Goal: Task Accomplishment & Management: Manage account settings

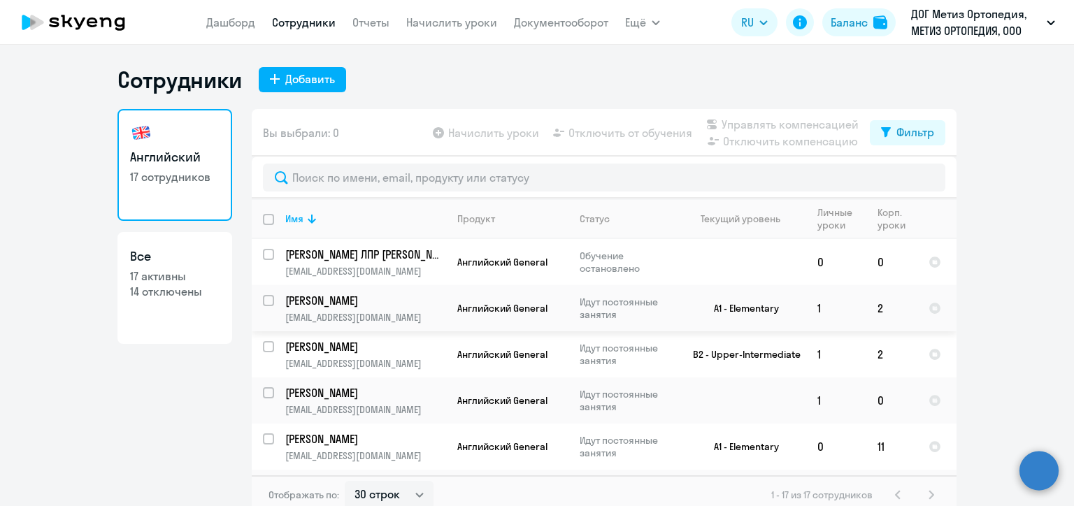
select select "30"
click at [995, 273] on ng-component "Сотрудники Добавить Английский 17 сотрудников Все 17 активны 14 отключены Вы вы…" at bounding box center [537, 290] width 1074 height 449
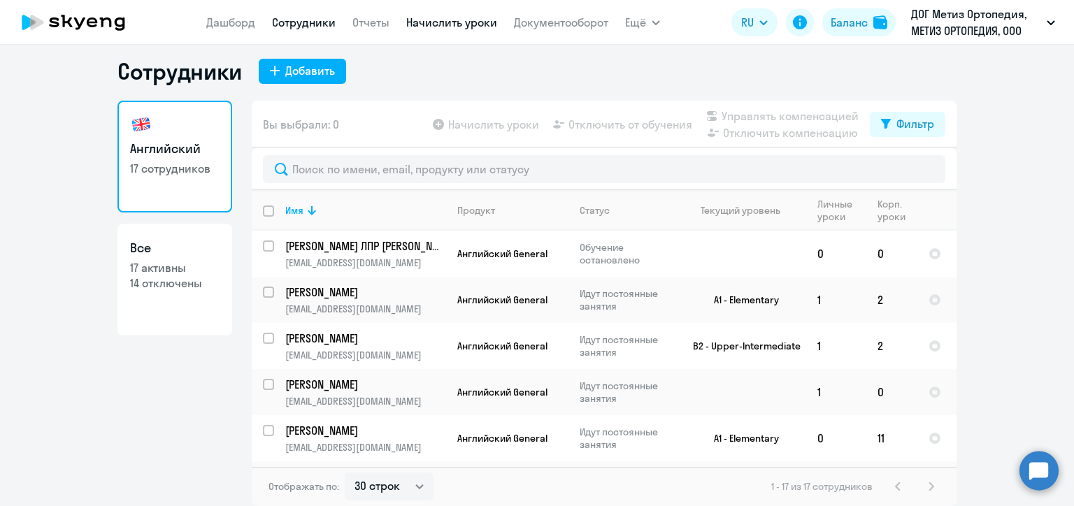
click at [452, 25] on link "Начислить уроки" at bounding box center [451, 22] width 91 height 14
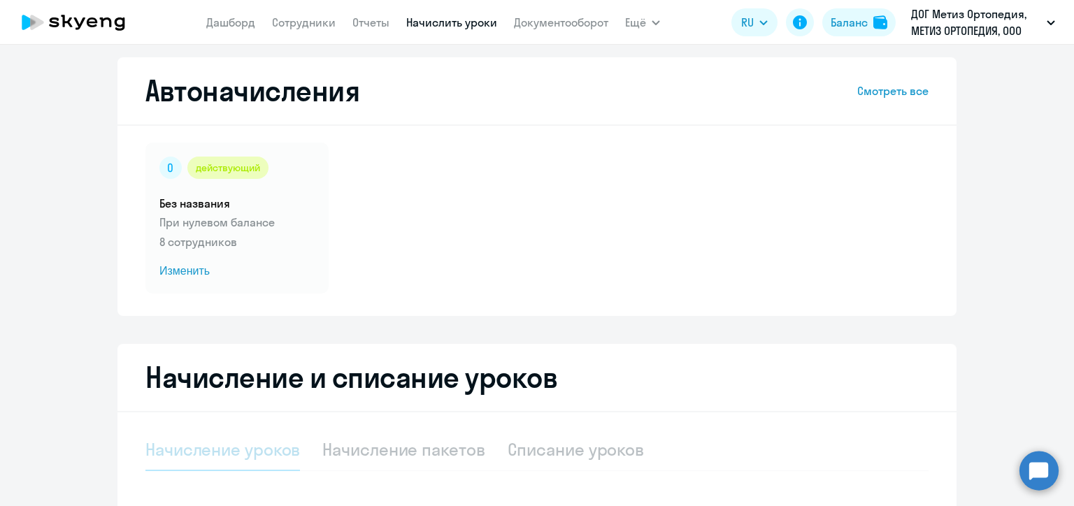
select select "10"
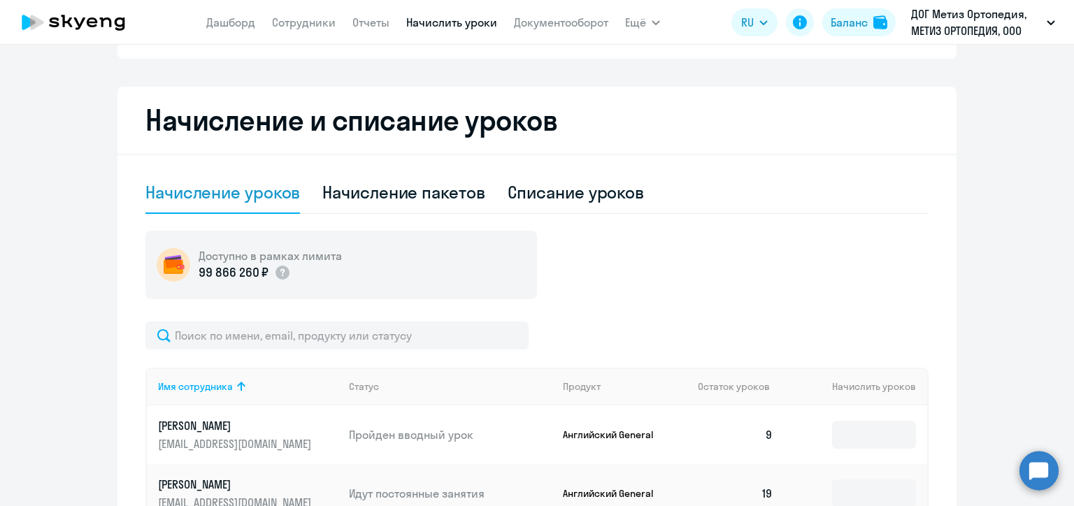
scroll to position [288, 0]
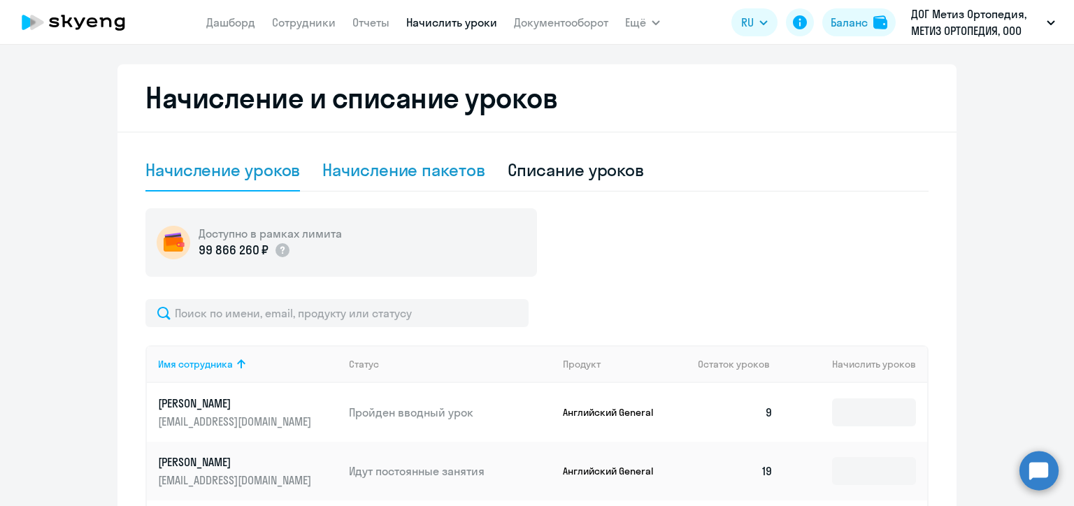
click at [439, 179] on div "Начисление пакетов" at bounding box center [403, 170] width 162 height 22
select select "10"
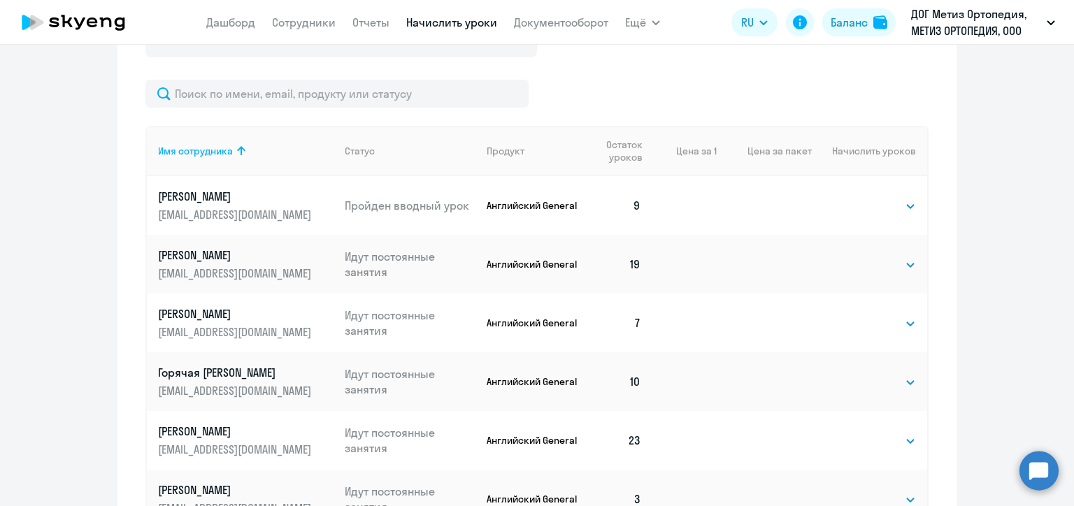
scroll to position [498, 0]
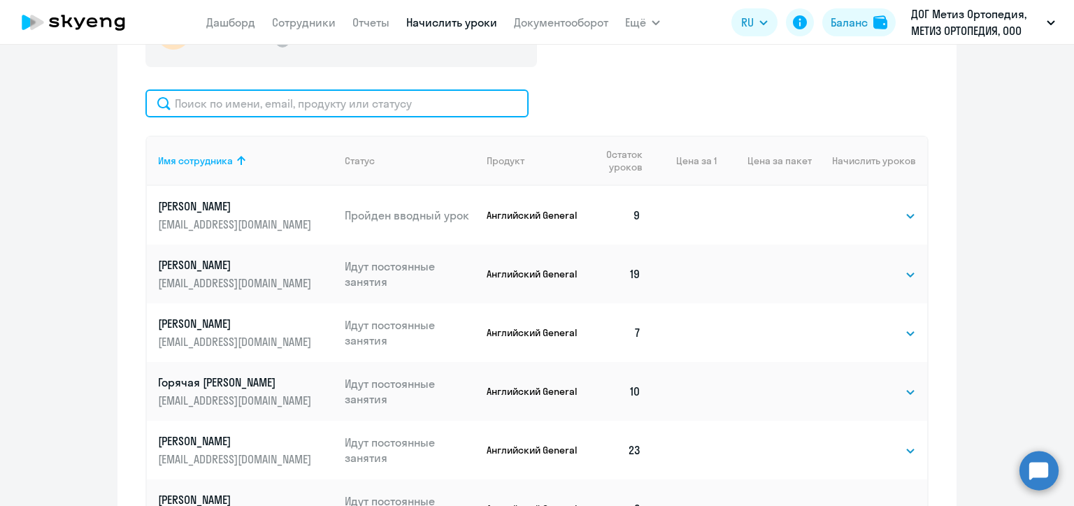
click at [285, 112] on input "text" at bounding box center [336, 104] width 383 height 28
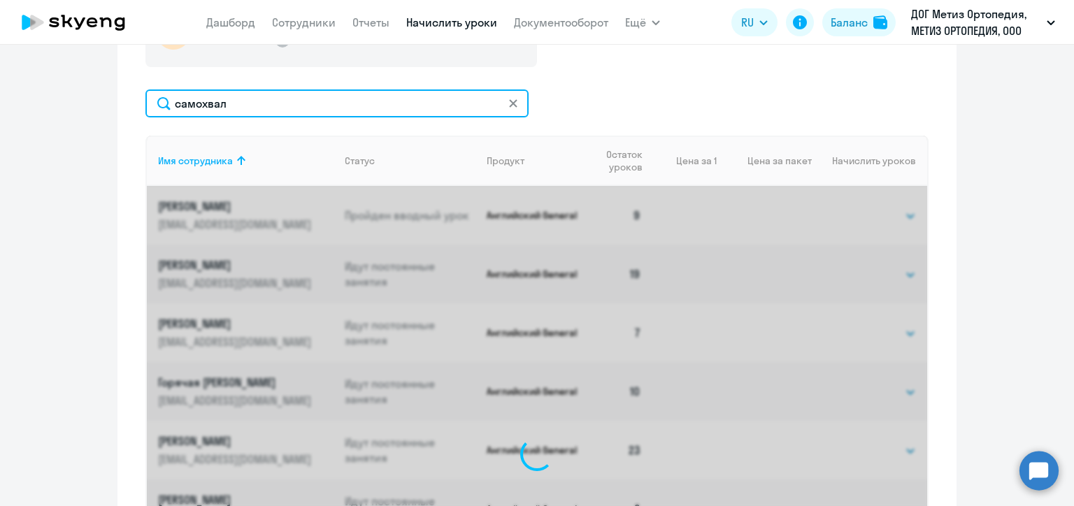
scroll to position [455, 0]
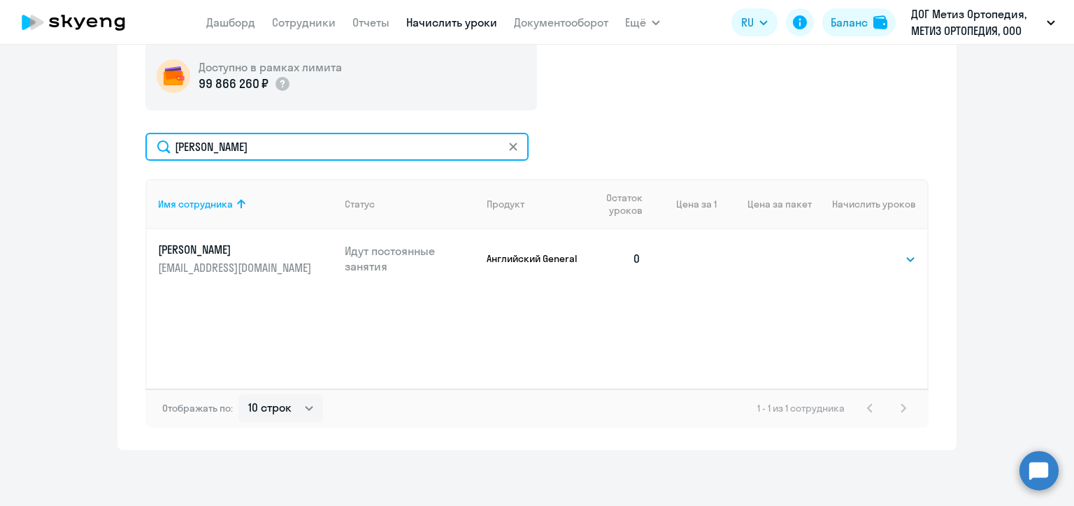
type input "самохвалов"
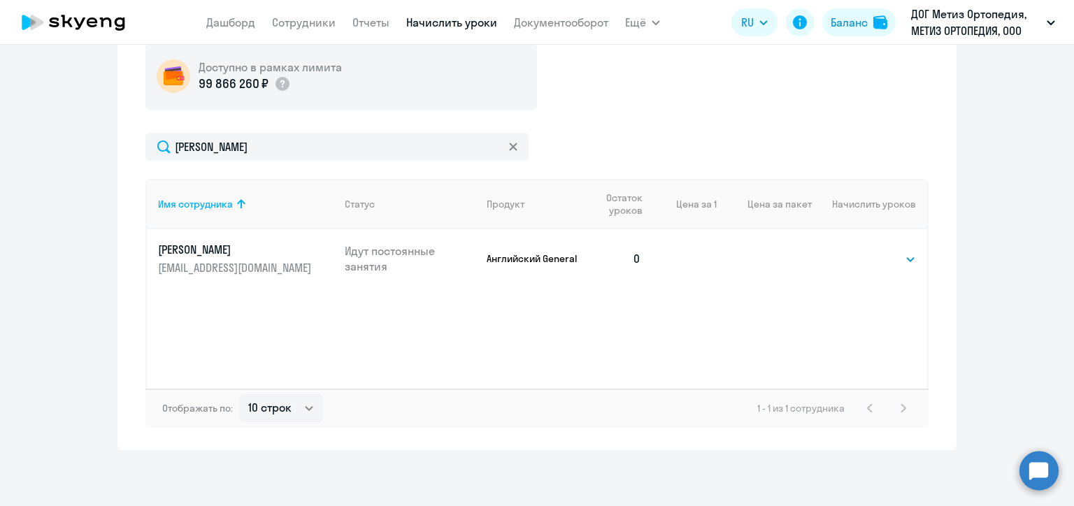
click at [192, 243] on p "[PERSON_NAME]" at bounding box center [236, 249] width 157 height 15
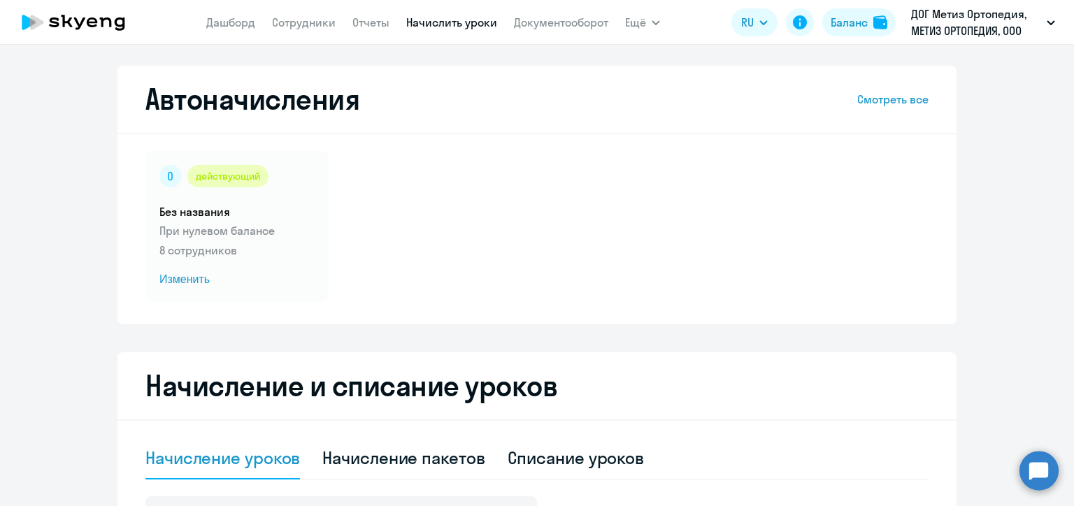
select select "10"
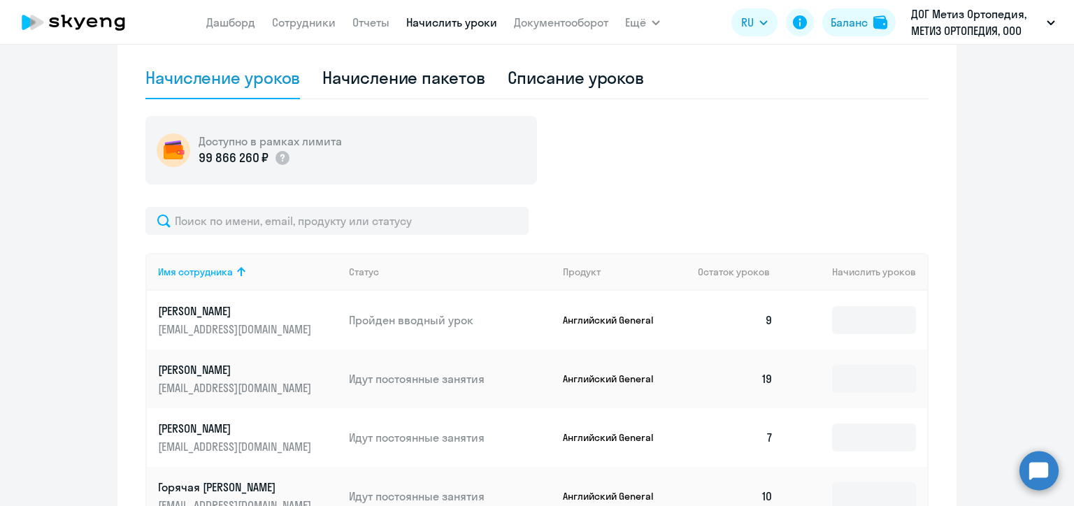
scroll to position [241, 0]
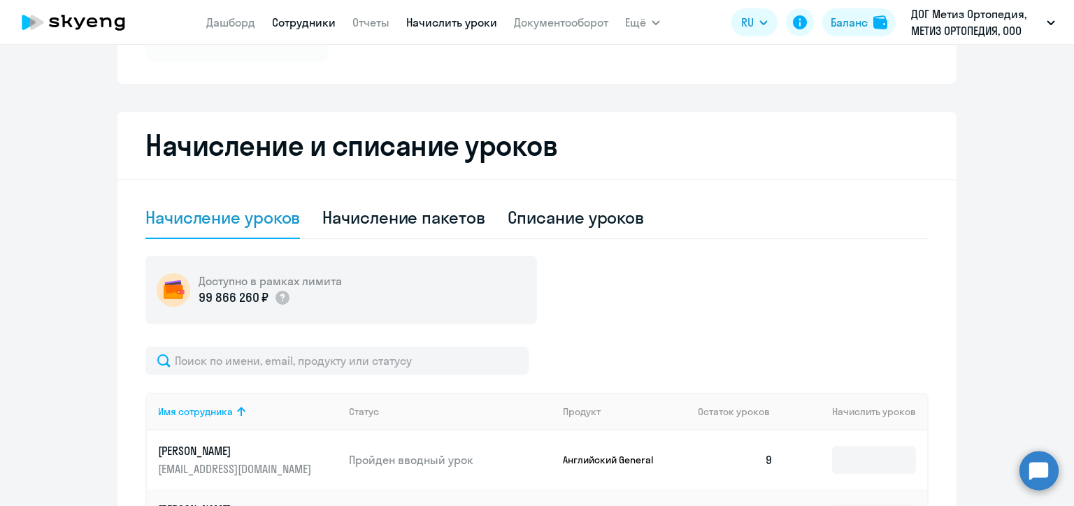
click at [310, 20] on link "Сотрудники" at bounding box center [304, 22] width 64 height 14
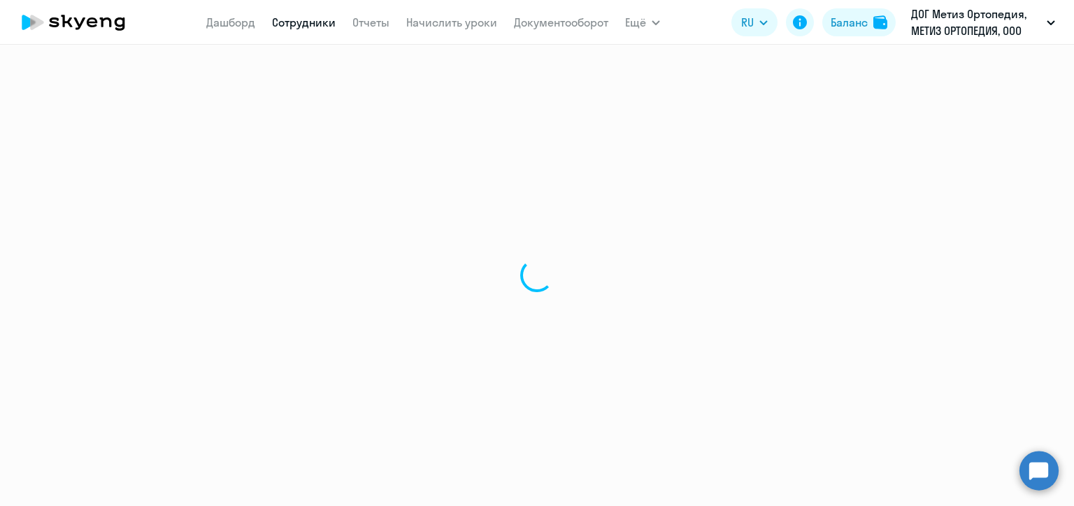
select select "30"
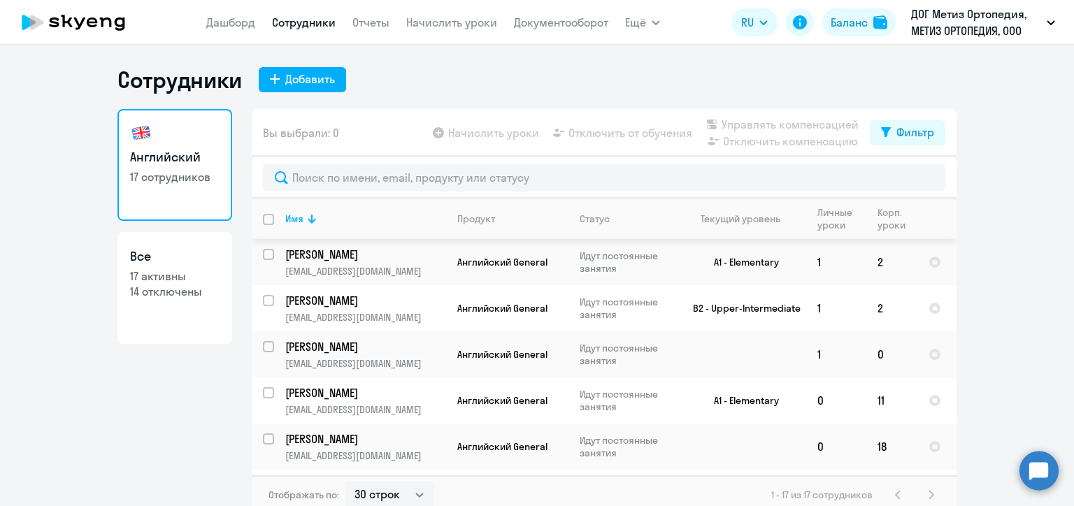
scroll to position [70, 0]
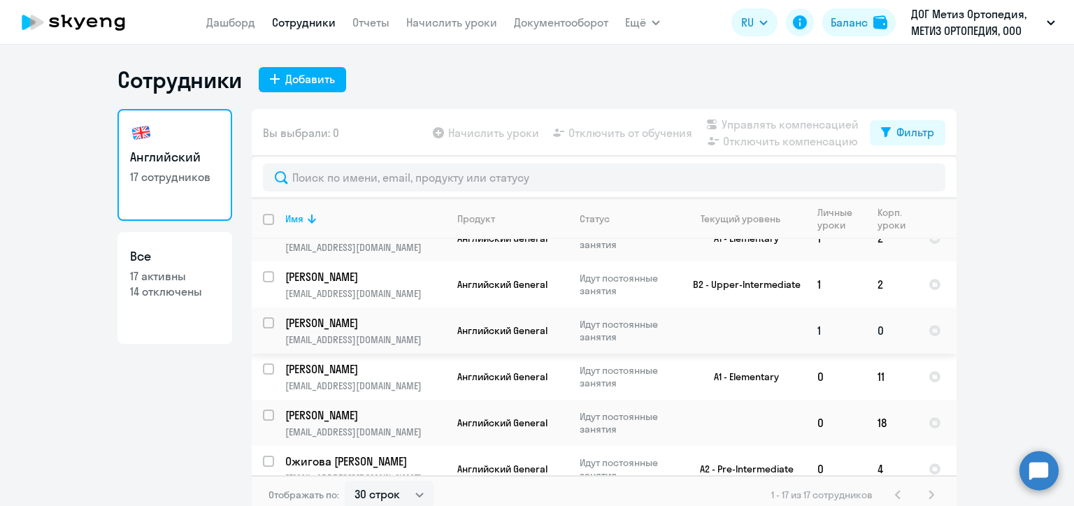
click at [263, 324] on input "select row 40213666" at bounding box center [277, 331] width 28 height 28
checkbox input "true"
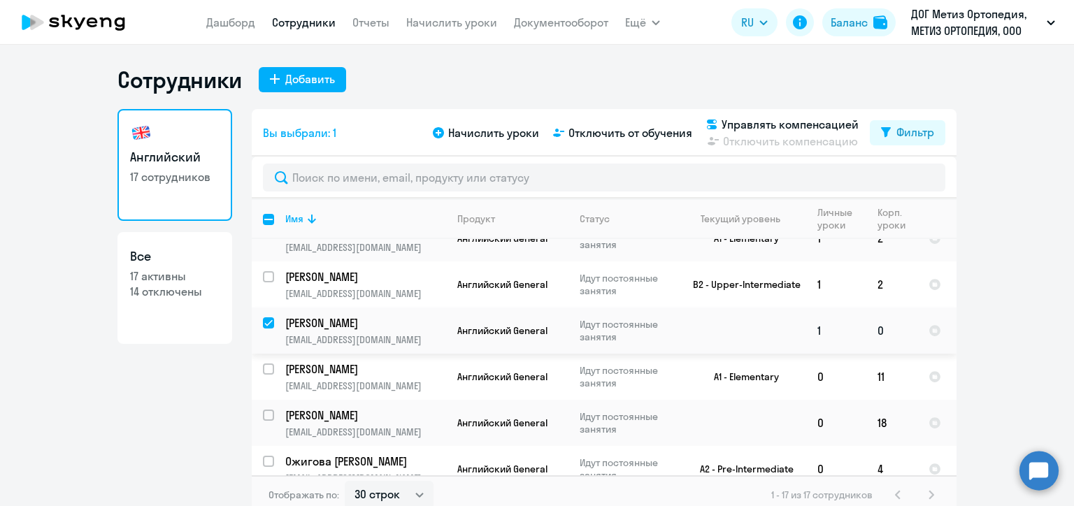
click at [352, 333] on td "[PERSON_NAME] [PERSON_NAME][EMAIL_ADDRESS][DOMAIN_NAME]" at bounding box center [360, 331] width 172 height 46
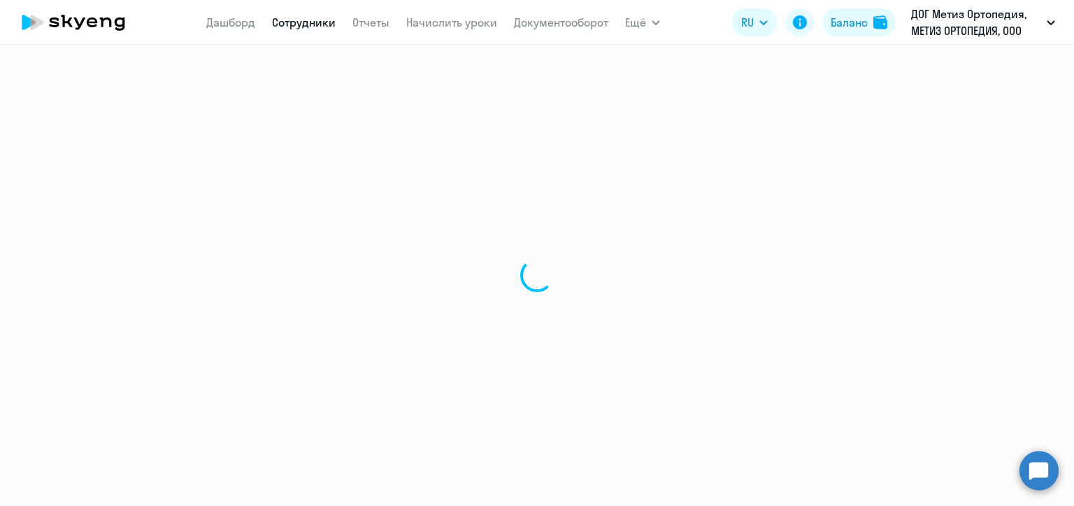
select select "english"
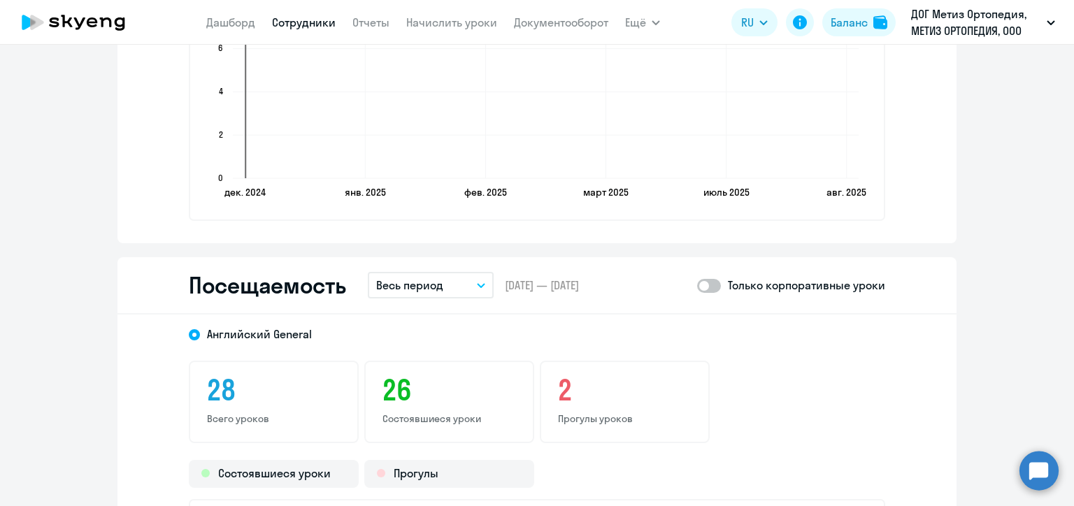
scroll to position [1306, 0]
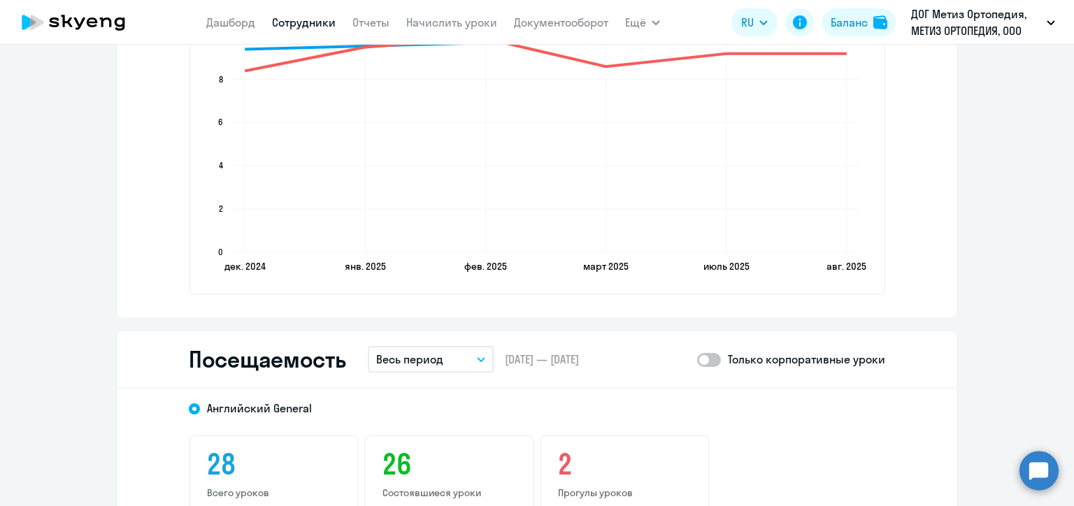
click at [310, 19] on link "Сотрудники" at bounding box center [304, 22] width 64 height 14
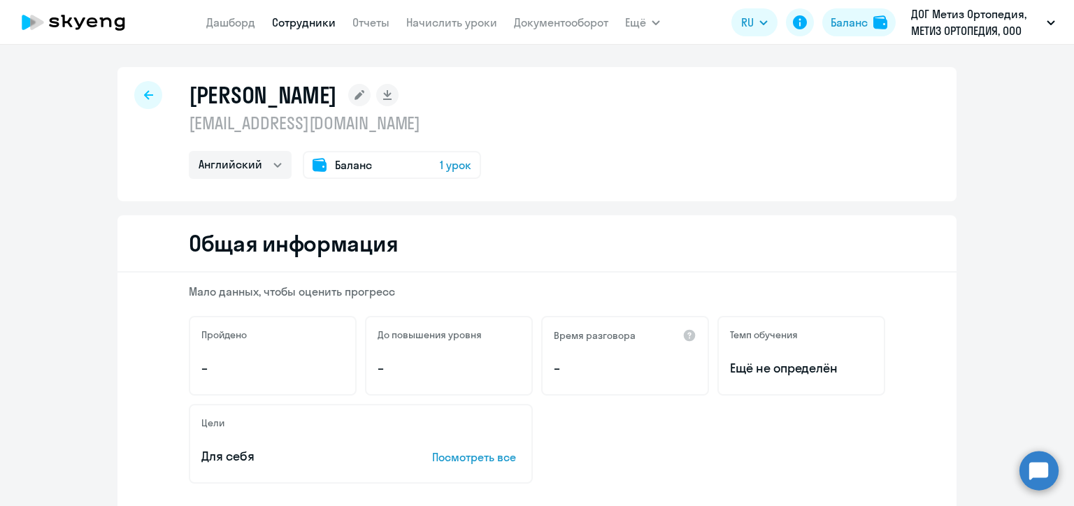
select select "30"
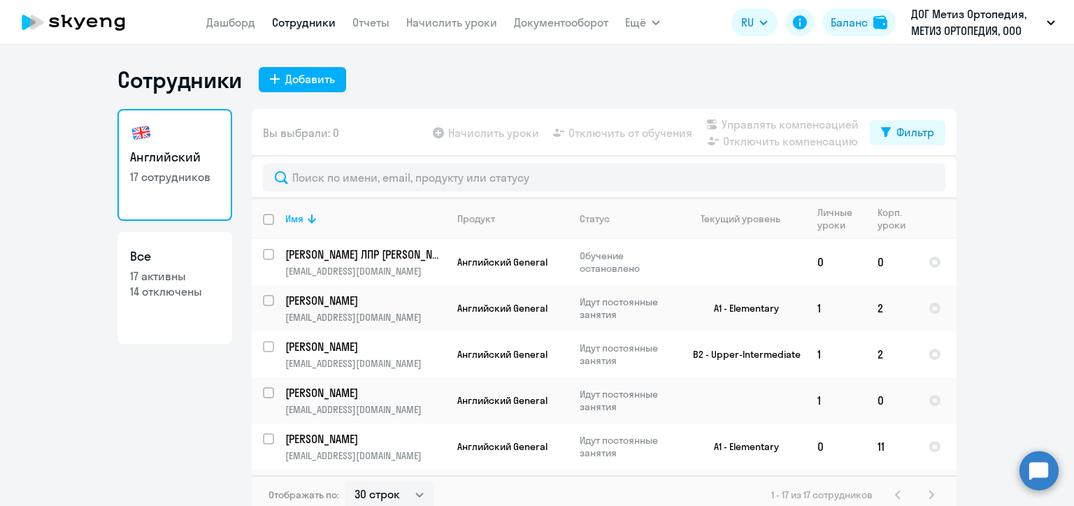
click at [124, 378] on div "Английский 17 сотрудников Все 17 активны 14 отключены" at bounding box center [174, 307] width 115 height 397
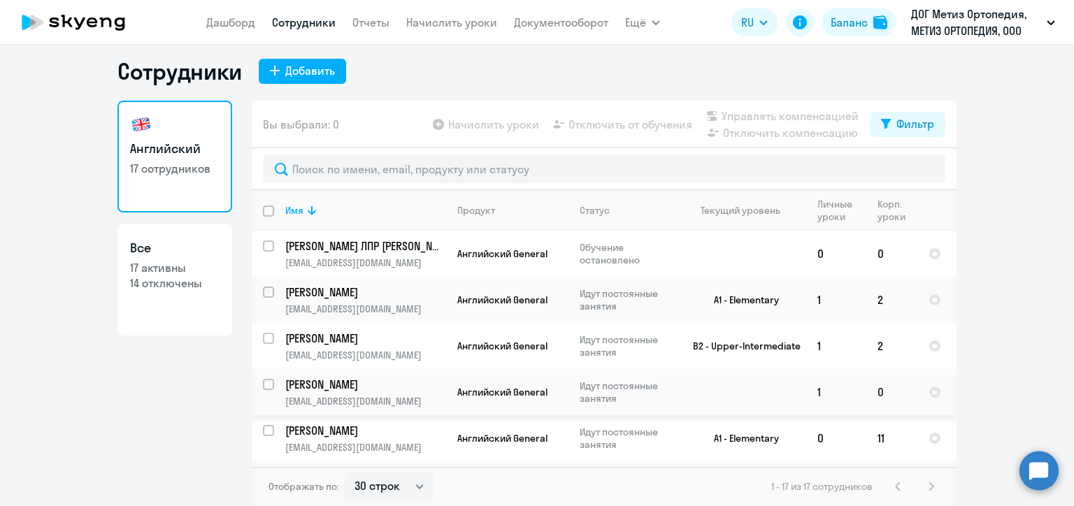
click at [263, 383] on input "select row 40213666" at bounding box center [277, 393] width 28 height 28
checkbox input "true"
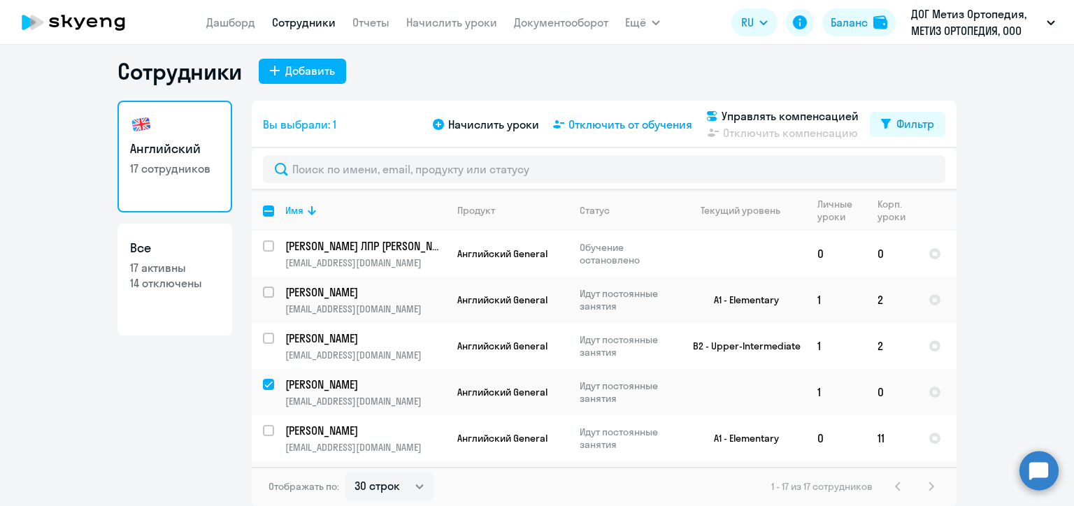
click at [610, 125] on span "Отключить от обучения" at bounding box center [630, 124] width 124 height 17
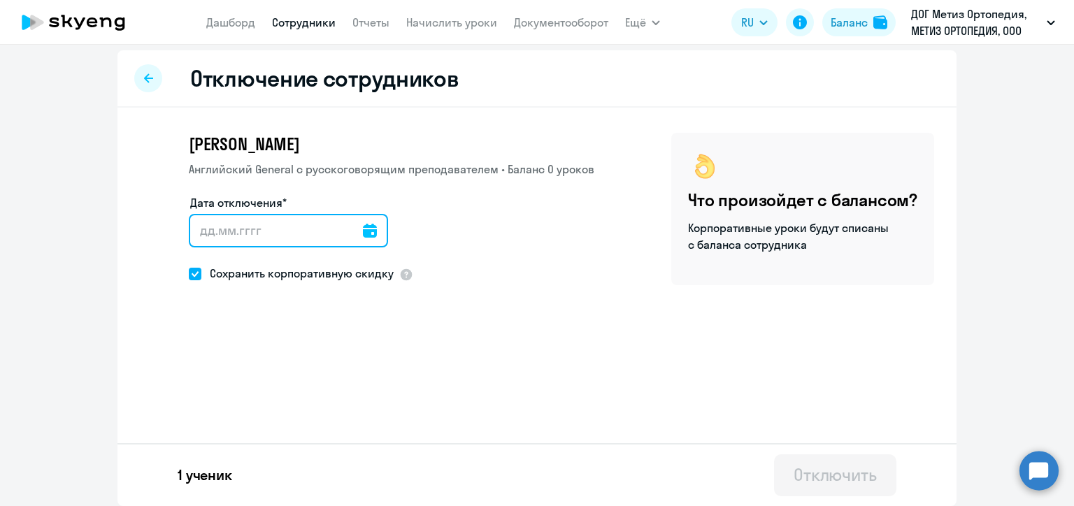
click at [196, 239] on input "Дата отключения*" at bounding box center [288, 231] width 199 height 34
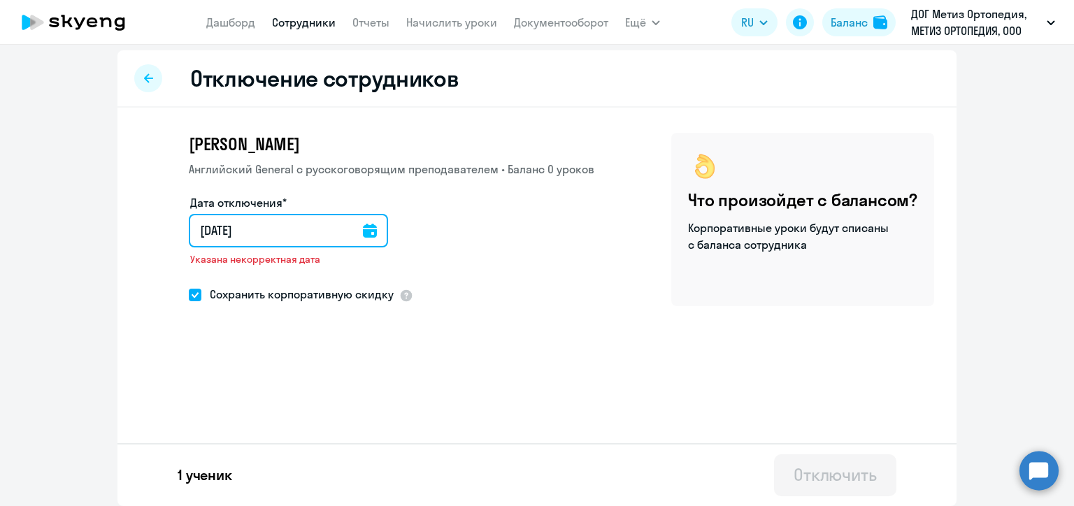
type input "[DATE]"
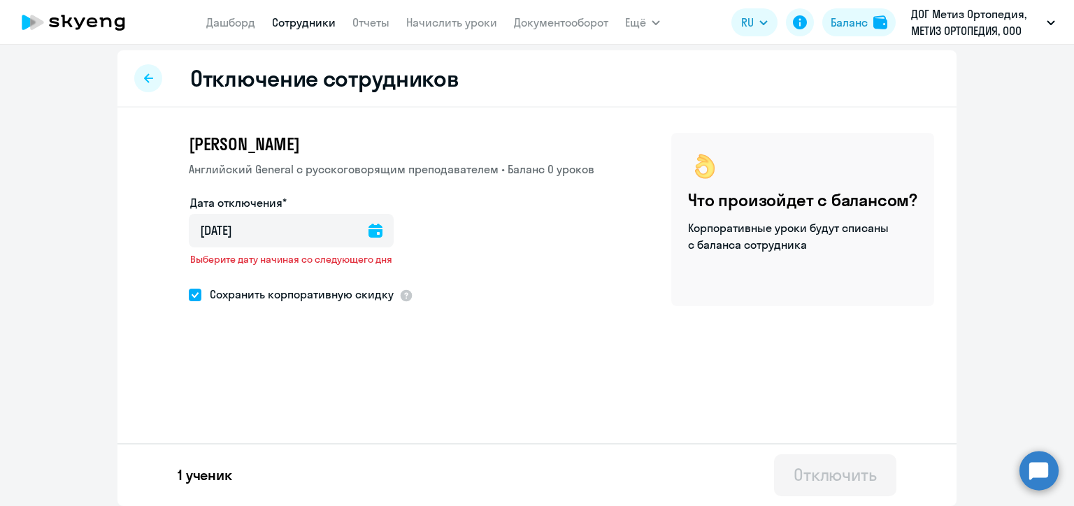
click at [371, 231] on icon at bounding box center [376, 231] width 14 height 14
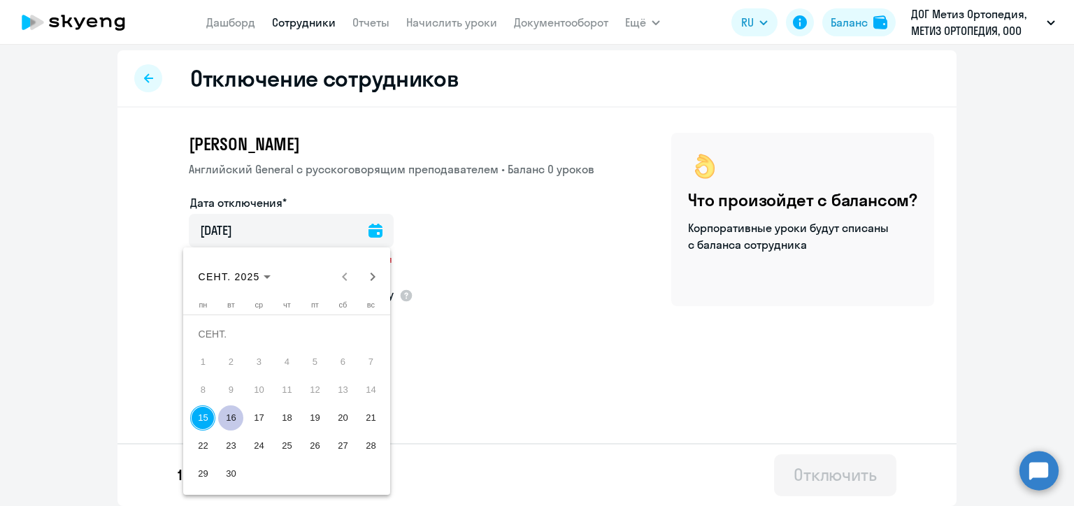
click at [205, 415] on span "15" at bounding box center [202, 418] width 25 height 25
click at [484, 349] on div at bounding box center [537, 253] width 1074 height 506
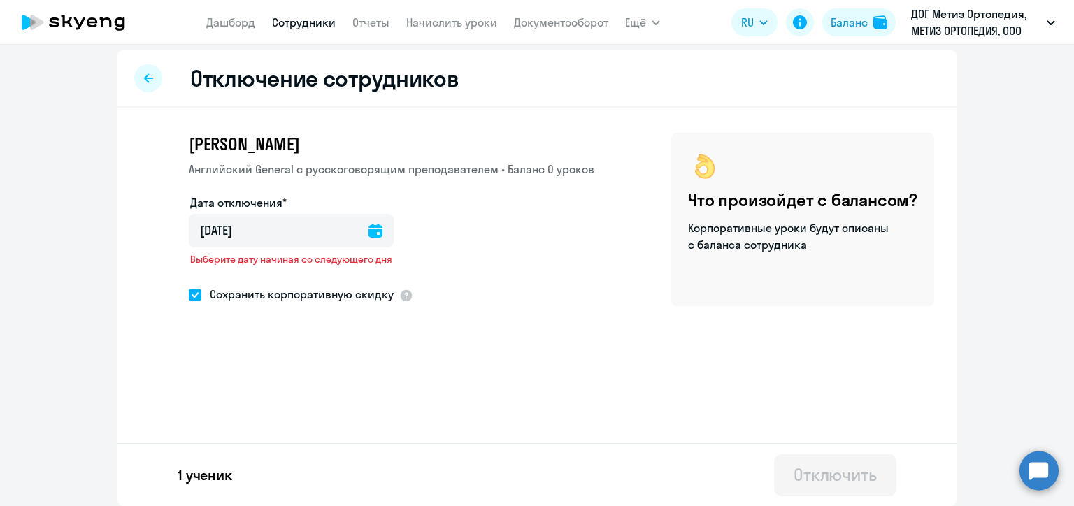
click at [336, 257] on span "Выберите дату начиная со следующего дня" at bounding box center [291, 259] width 202 height 13
click at [371, 234] on icon at bounding box center [376, 231] width 14 height 14
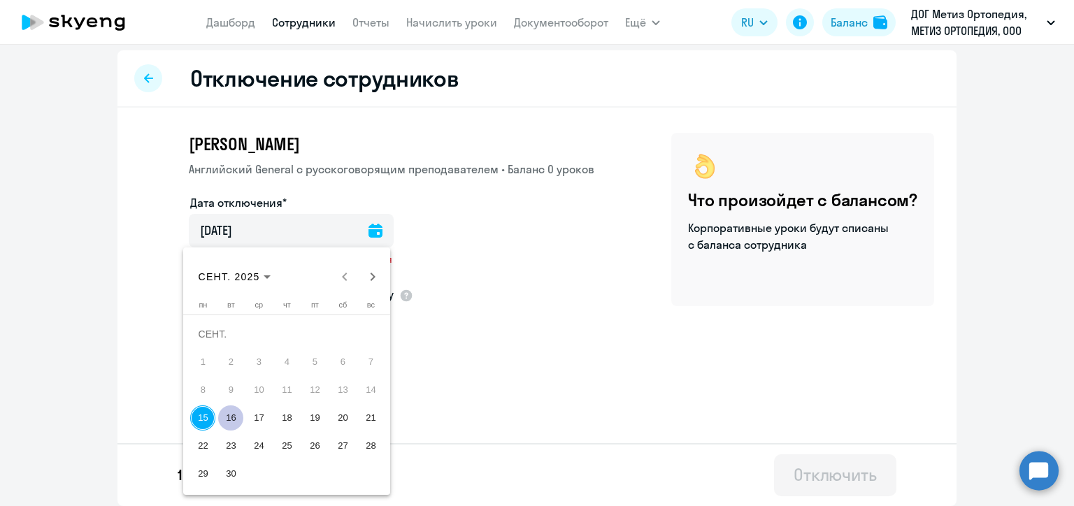
click at [229, 403] on button "9" at bounding box center [231, 390] width 28 height 28
click at [224, 413] on span "16" at bounding box center [230, 418] width 25 height 25
type input "[DATE]"
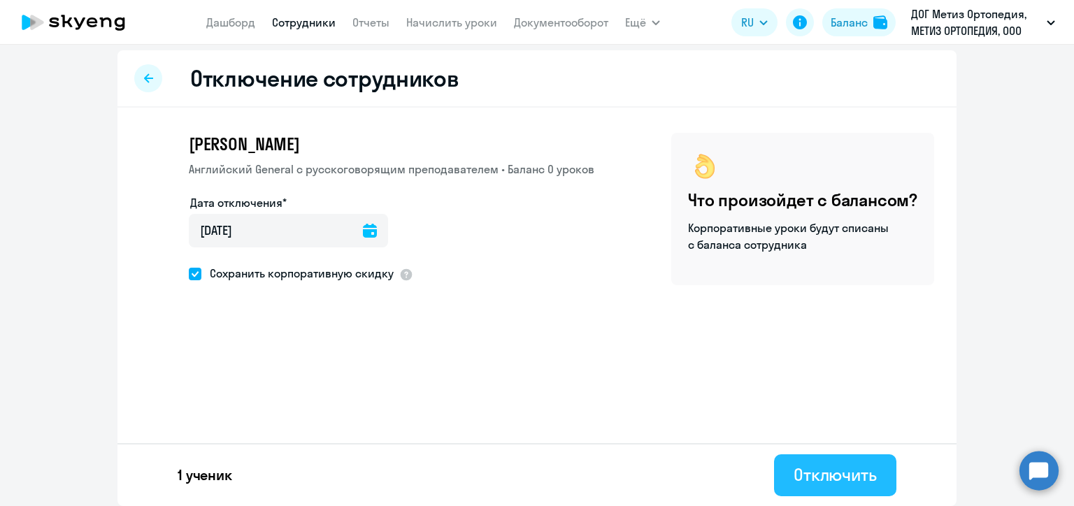
click at [814, 471] on div "Отключить" at bounding box center [835, 475] width 83 height 22
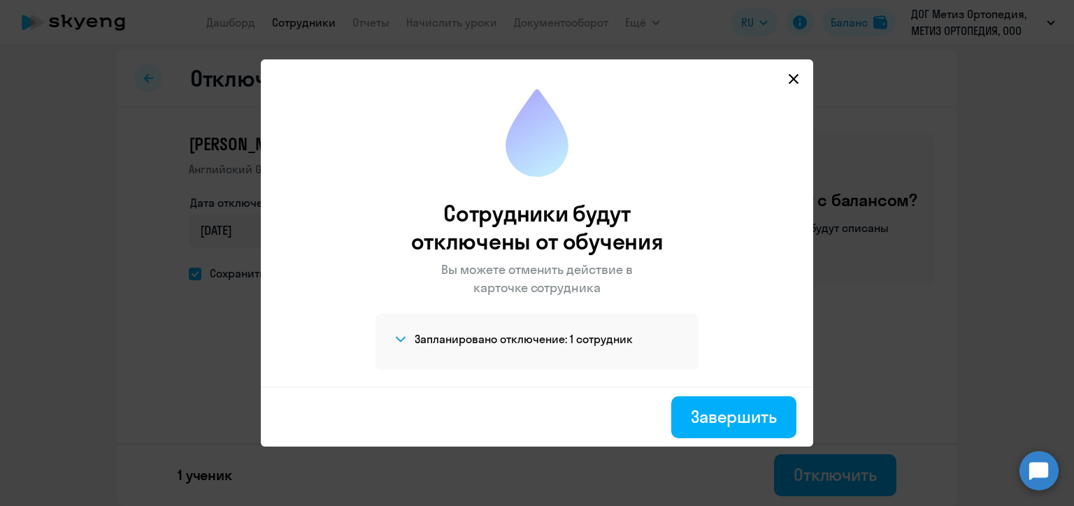
click at [399, 341] on icon at bounding box center [400, 339] width 11 height 6
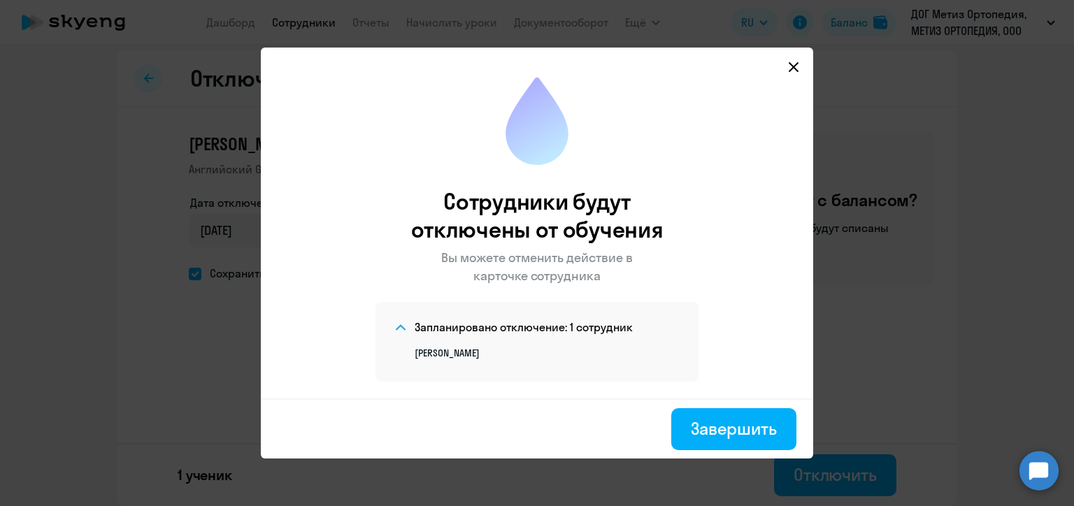
click at [399, 334] on span at bounding box center [400, 327] width 17 height 17
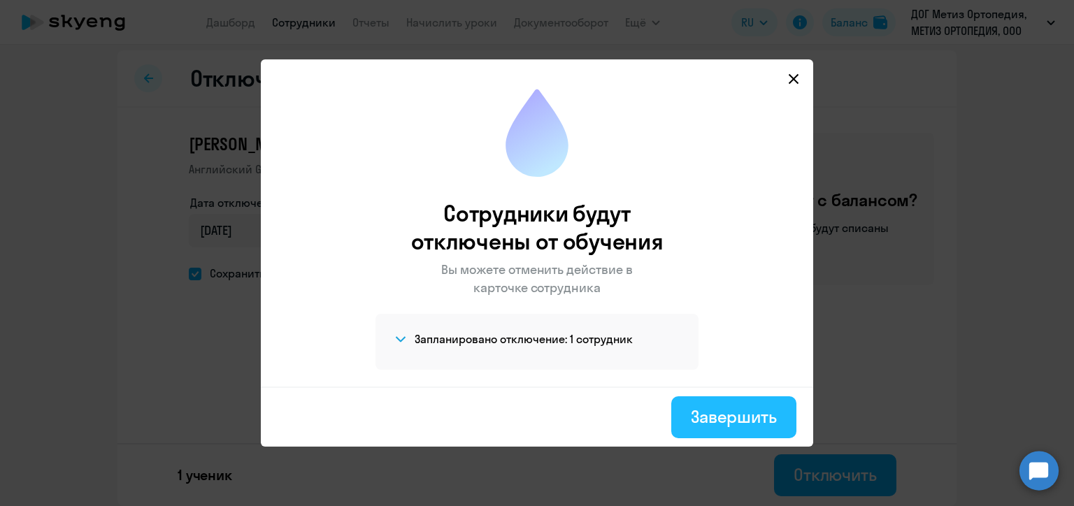
click at [727, 414] on div "Завершить" at bounding box center [734, 417] width 86 height 22
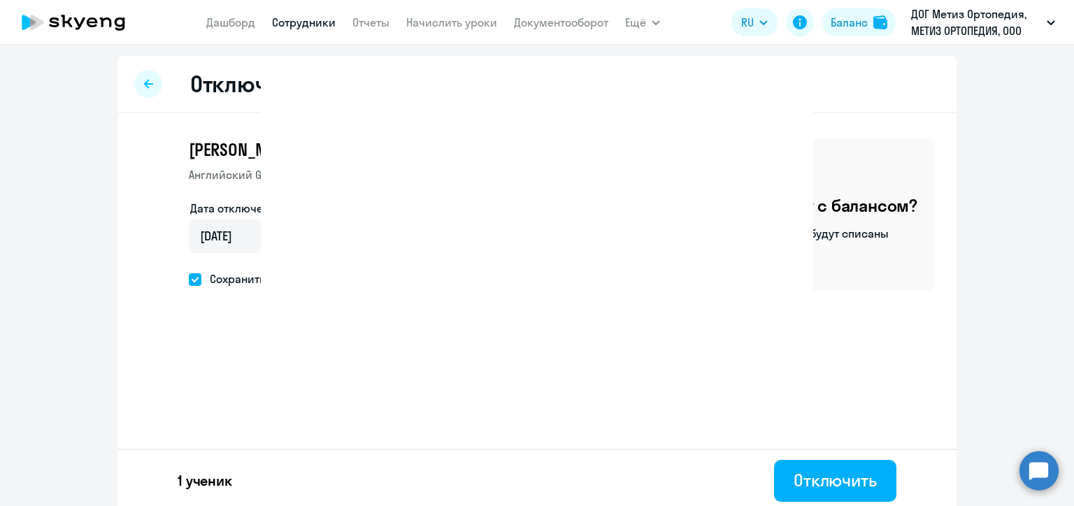
select select "30"
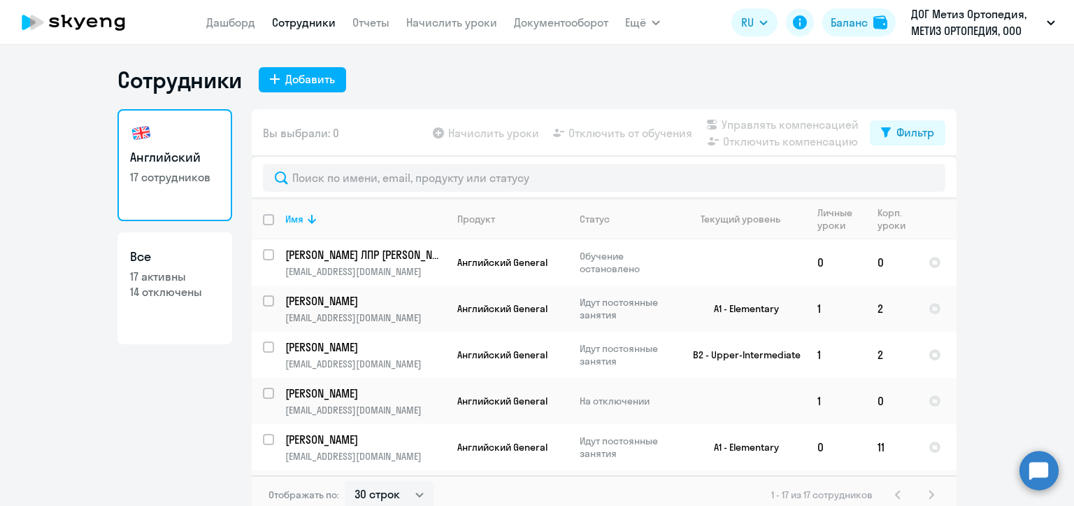
select select "30"
